Goal: Information Seeking & Learning: Find specific fact

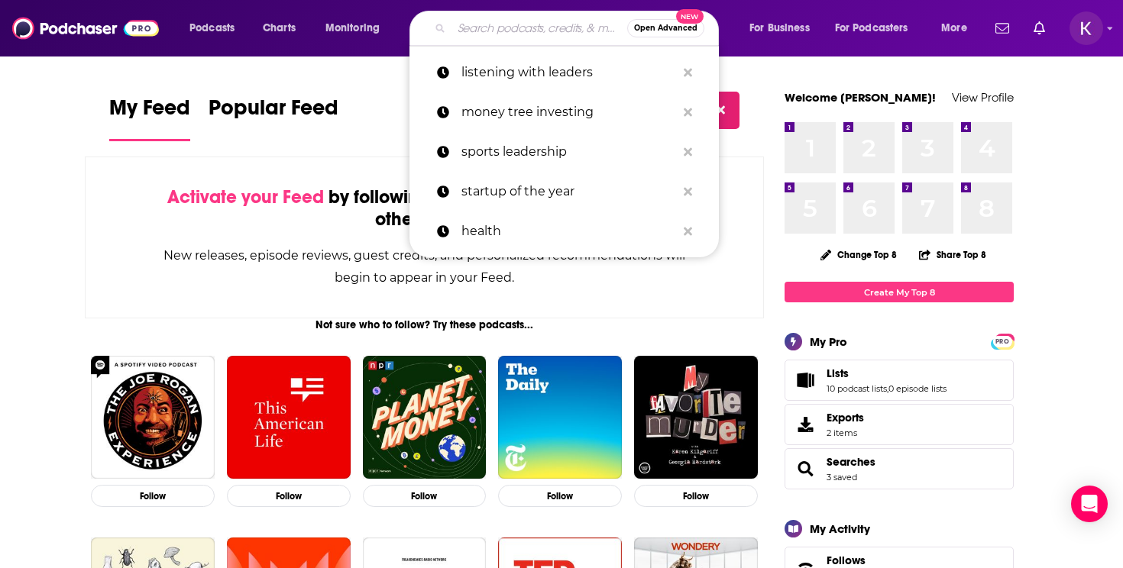
click at [474, 30] on input "Search podcasts, credits, & more..." at bounding box center [539, 28] width 176 height 24
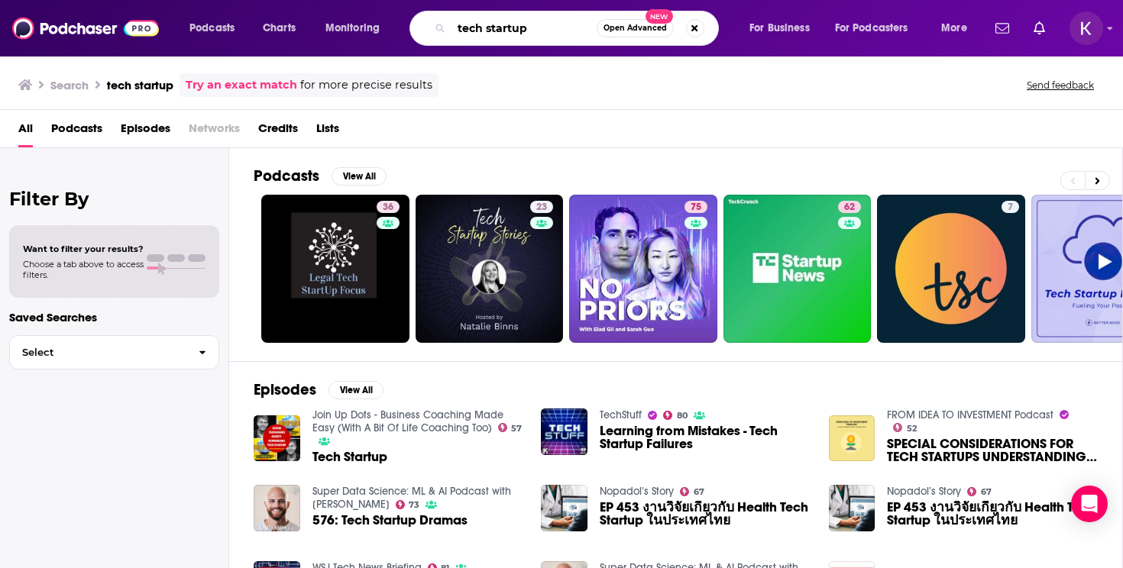
click at [559, 27] on input "tech startup" at bounding box center [523, 28] width 145 height 24
type input "tech startup network"
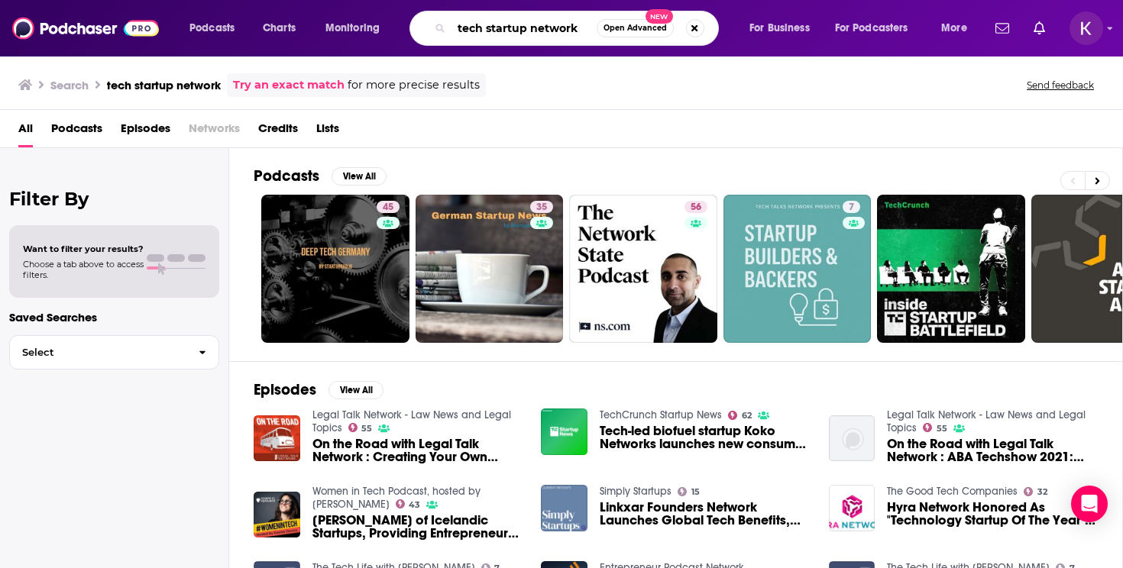
click at [555, 29] on input "tech startup network" at bounding box center [523, 28] width 145 height 24
